Goal: Task Accomplishment & Management: Use online tool/utility

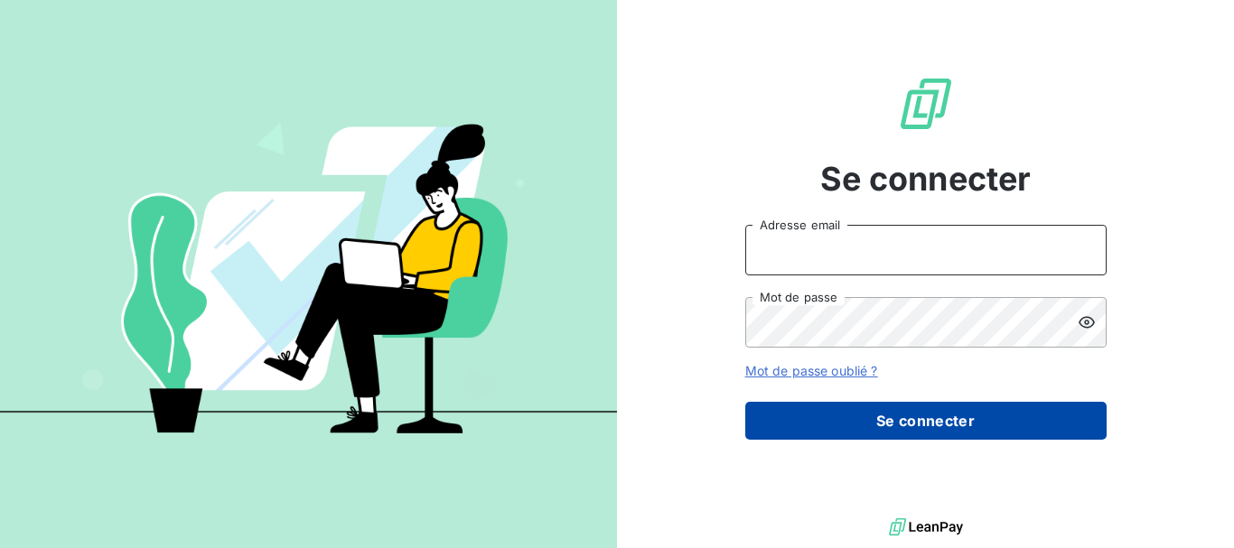
type input "[EMAIL_ADDRESS][DOMAIN_NAME]"
click at [887, 420] on button "Se connecter" at bounding box center [925, 421] width 361 height 38
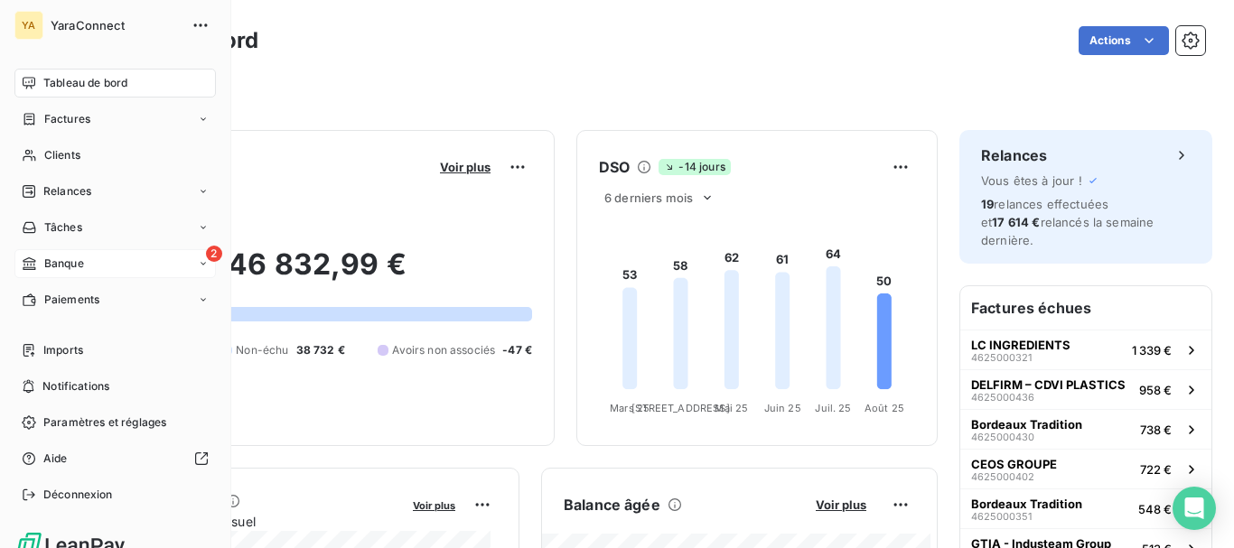
click at [46, 266] on span "Banque" at bounding box center [64, 264] width 40 height 16
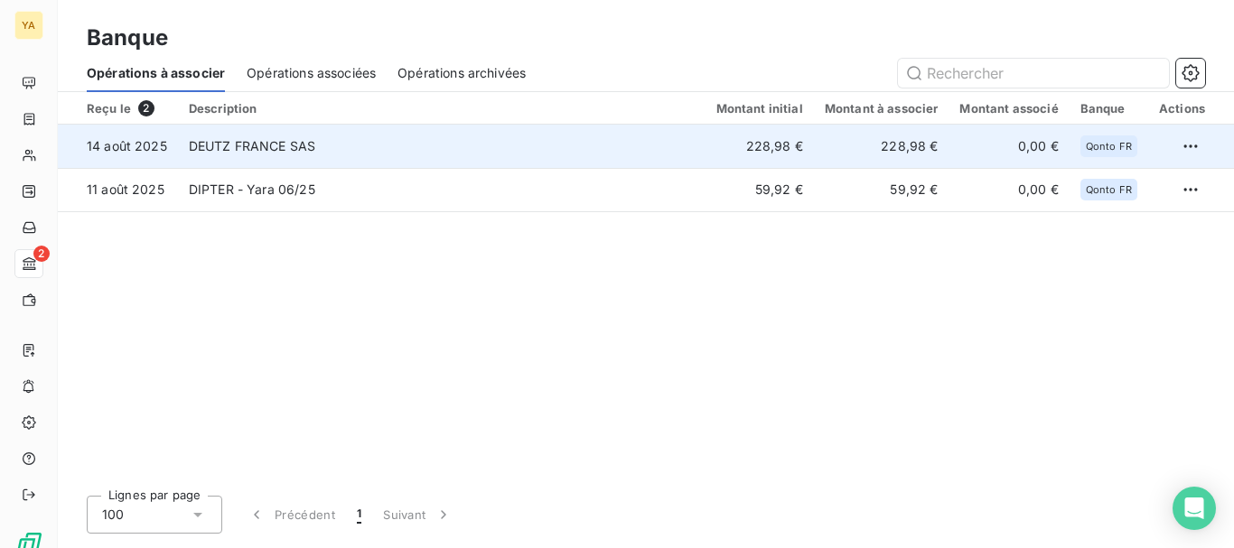
click at [511, 145] on td "DEUTZ FRANCE SAS" at bounding box center [442, 146] width 528 height 43
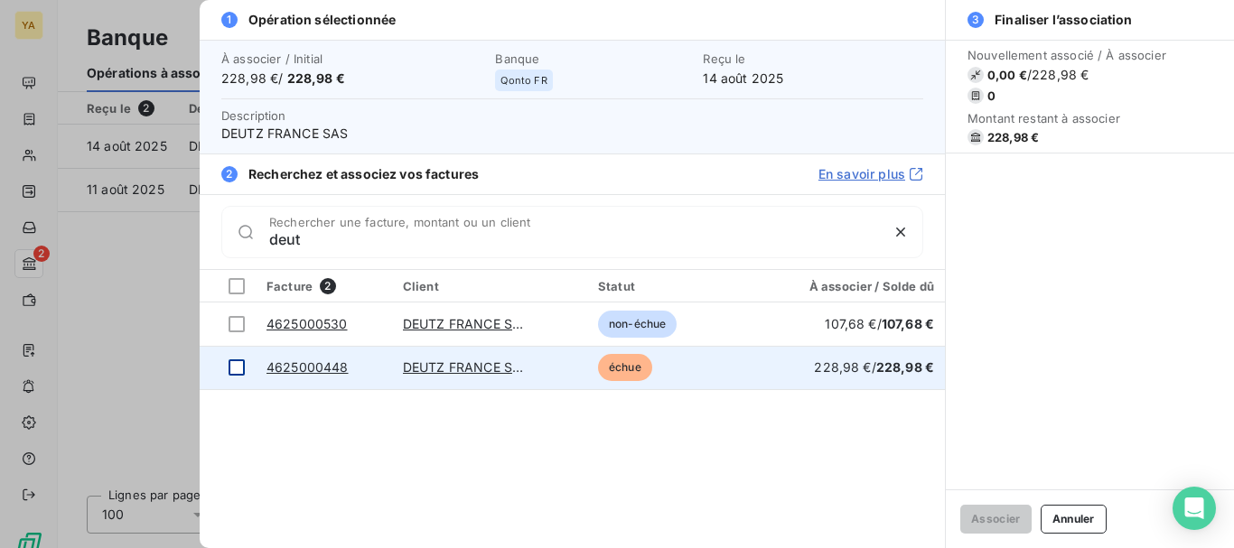
type input "deut"
click at [236, 365] on div at bounding box center [237, 367] width 16 height 16
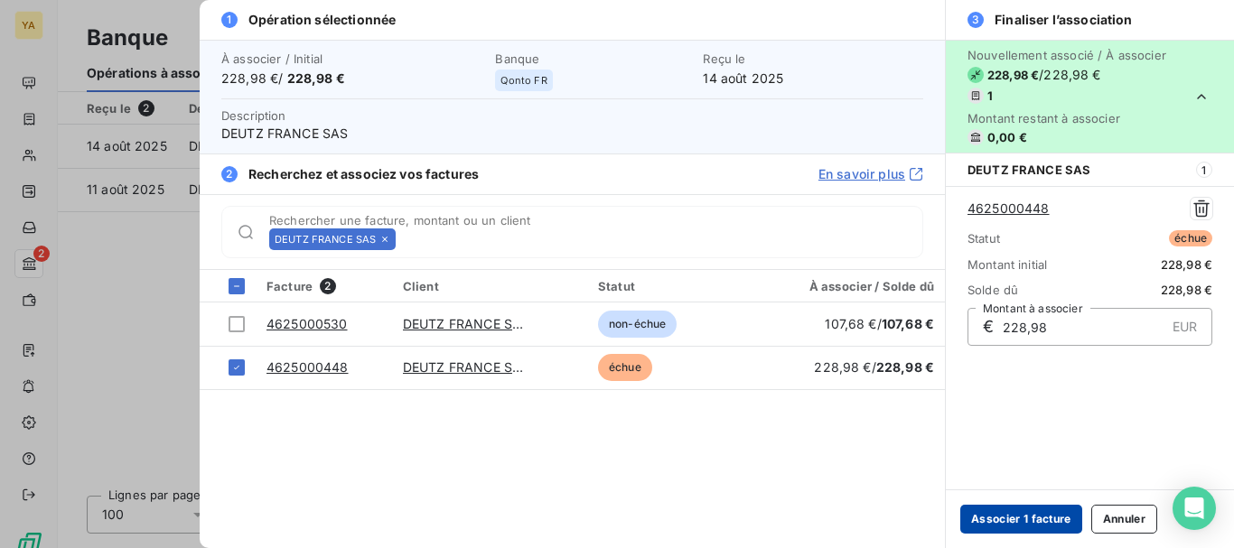
click at [1024, 518] on button "Associer 1 facture" at bounding box center [1021, 519] width 122 height 29
